Goal: Check status: Check status

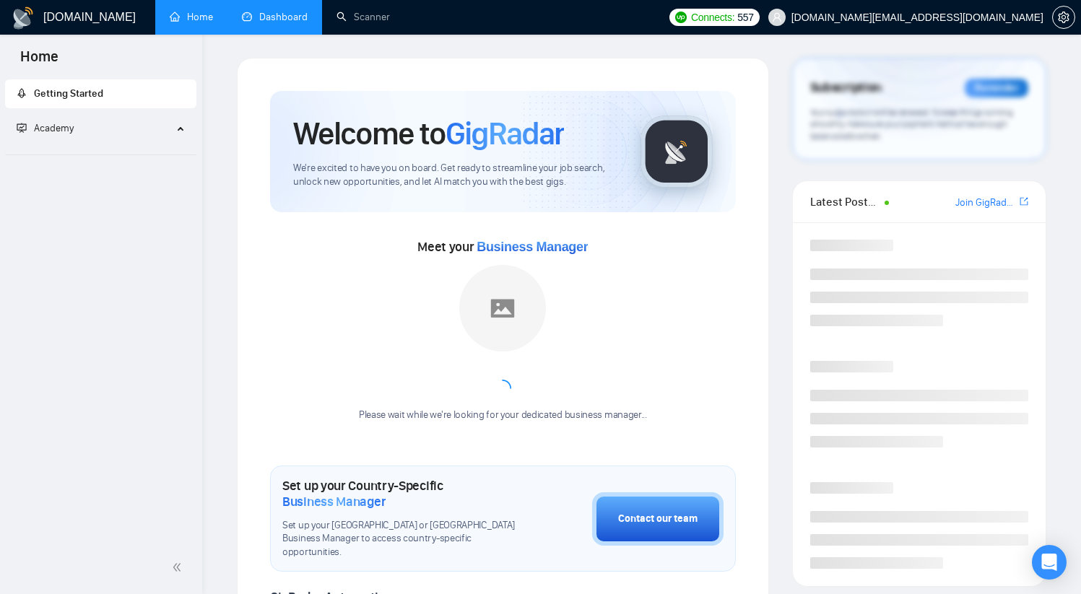
click at [274, 15] on link "Dashboard" at bounding box center [275, 17] width 66 height 12
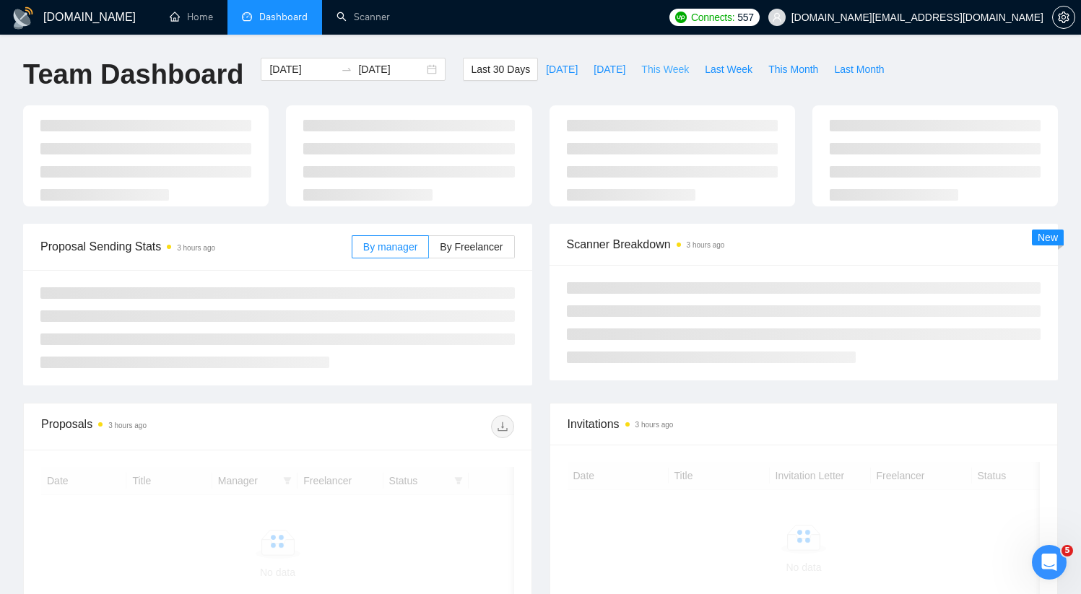
click at [657, 67] on span "This Week" at bounding box center [665, 69] width 48 height 16
type input "[DATE]"
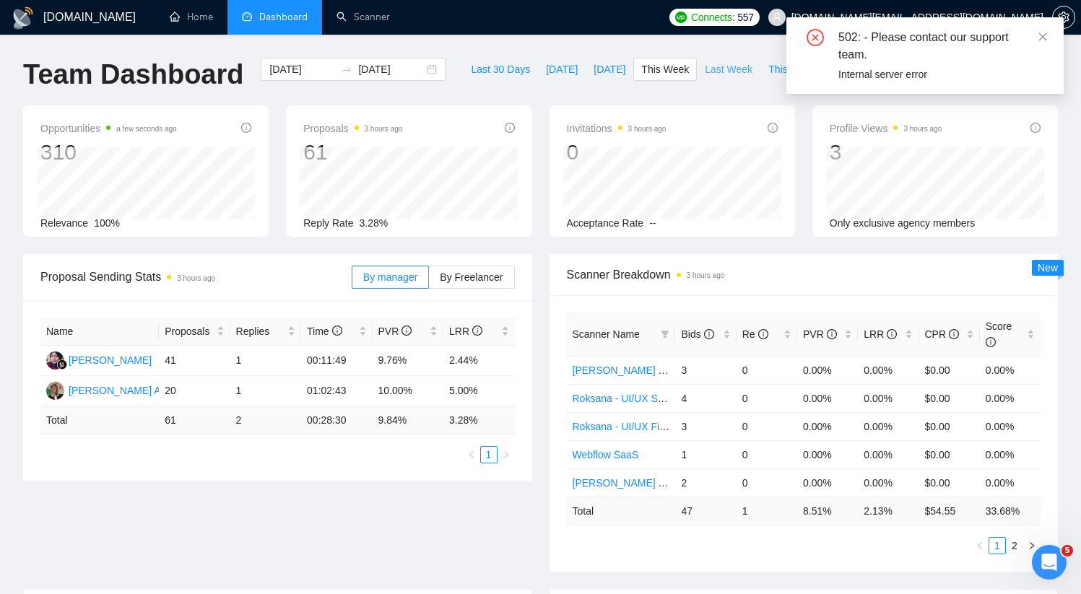
click at [719, 68] on span "Last Week" at bounding box center [729, 69] width 48 height 16
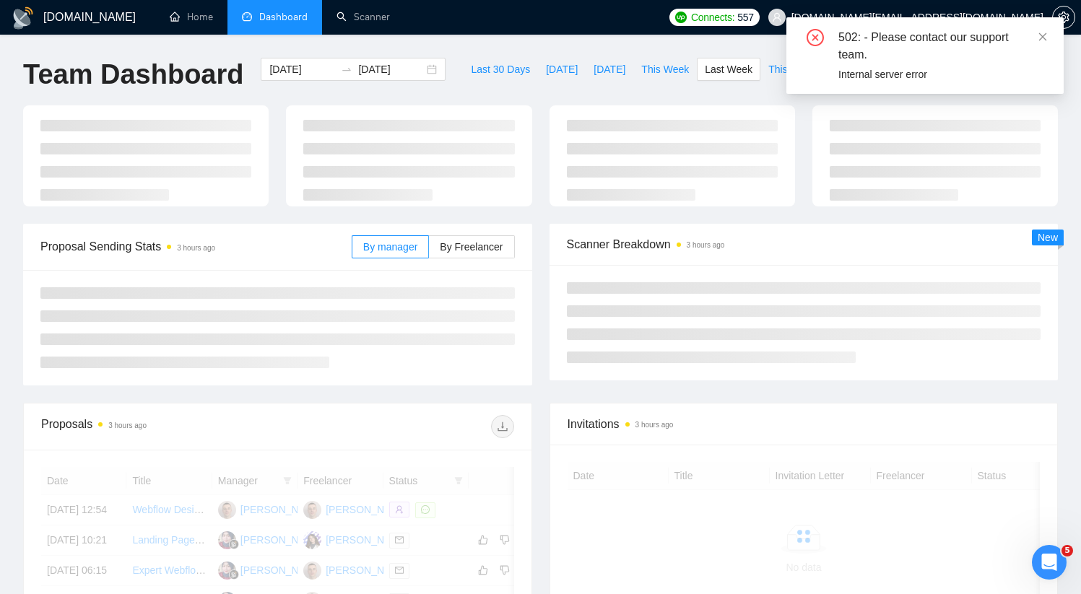
type input "[DATE]"
click at [586, 67] on button "[DATE]" at bounding box center [610, 69] width 48 height 23
type input "[DATE]"
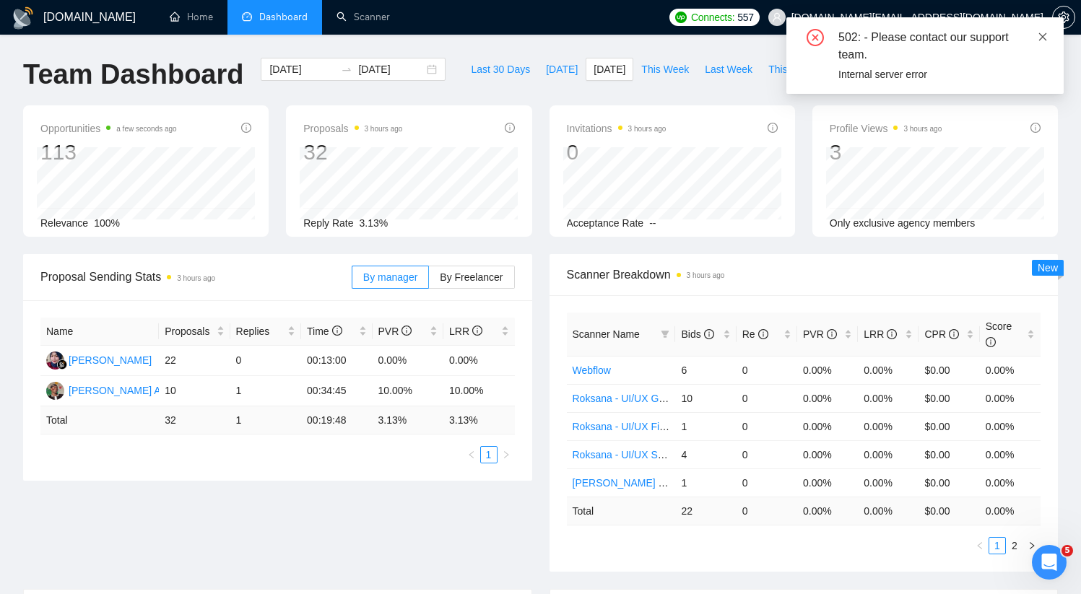
click at [1039, 31] on span at bounding box center [1043, 37] width 10 height 12
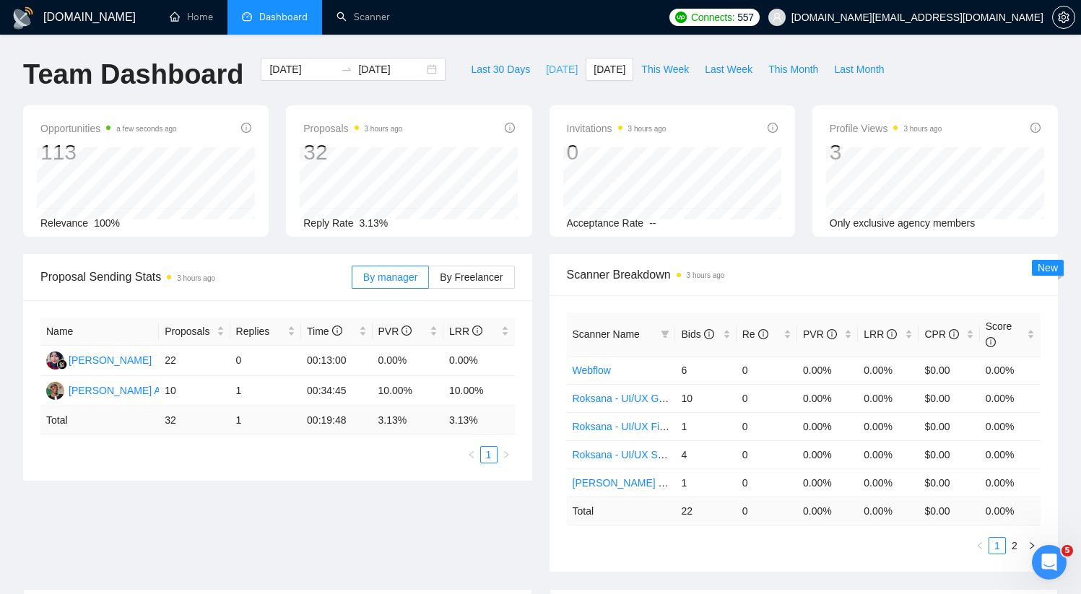
click at [546, 73] on span "[DATE]" at bounding box center [562, 69] width 32 height 16
type input "[DATE]"
click at [667, 64] on span "This Week" at bounding box center [665, 69] width 48 height 16
type input "[DATE]"
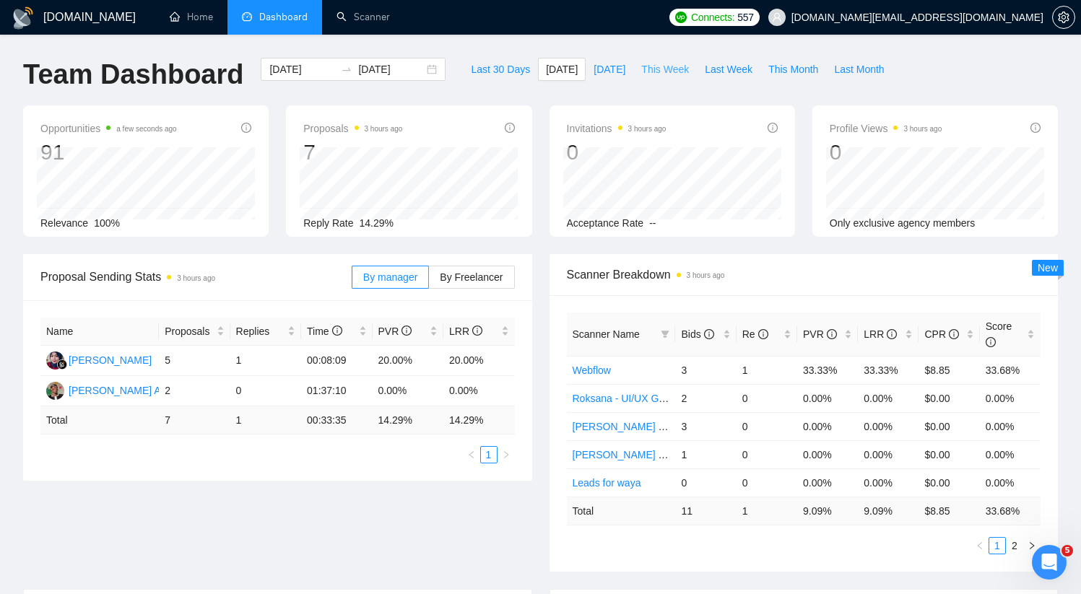
type input "[DATE]"
click at [818, 68] on span "This Month" at bounding box center [793, 69] width 50 height 16
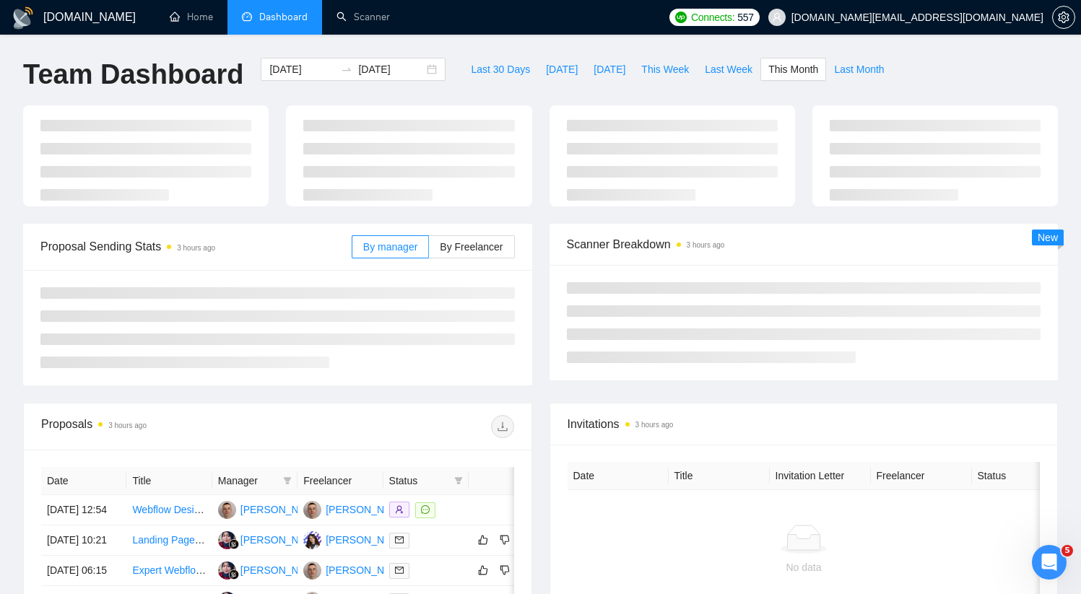
type input "[DATE]"
